Goal: Check status

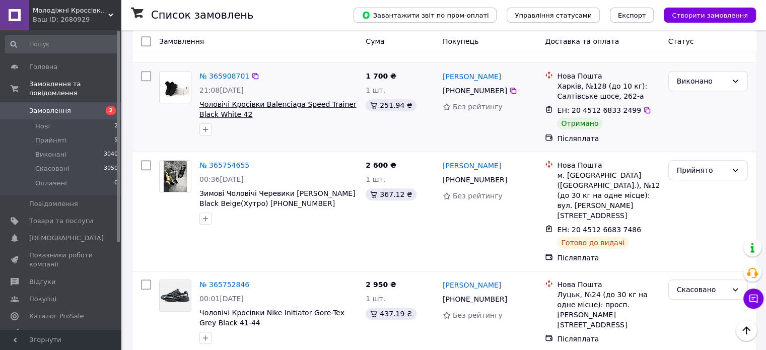
scroll to position [755, 0]
